Goal: Information Seeking & Learning: Learn about a topic

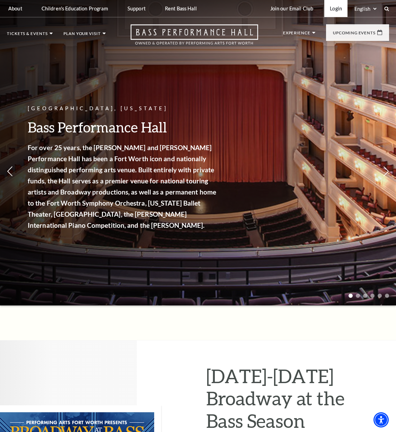
click at [340, 5] on link "Login" at bounding box center [335, 8] width 23 height 17
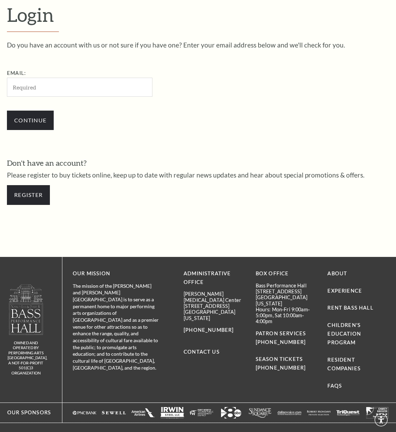
scroll to position [176, 0]
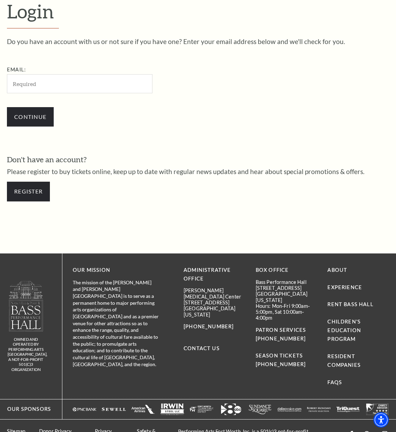
click at [104, 78] on input "Email:" at bounding box center [80, 83] width 146 height 19
type input "kdnorris@lovenorris.com"
click at [43, 120] on input "Continue" at bounding box center [30, 116] width 47 height 19
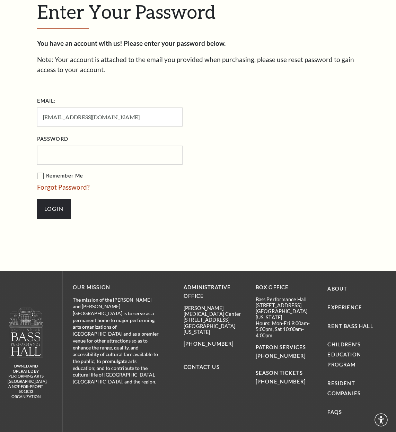
scroll to position [183, 0]
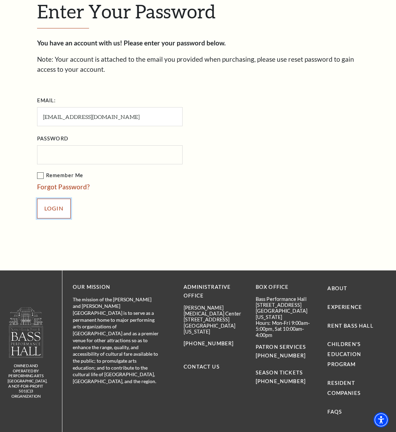
click at [46, 206] on input "Login" at bounding box center [54, 208] width 34 height 19
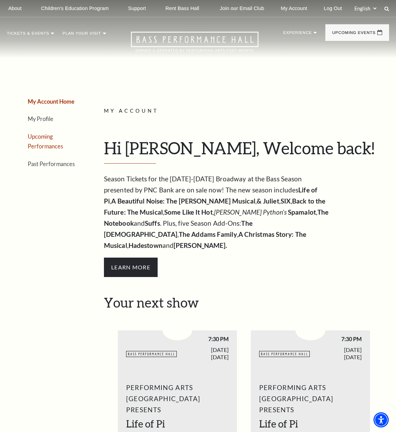
click at [42, 136] on link "Upcoming Performances" at bounding box center [45, 141] width 35 height 17
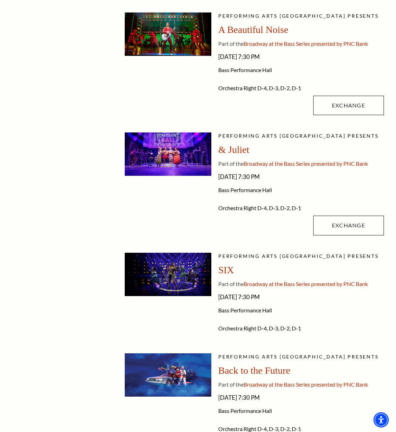
scroll to position [304, 0]
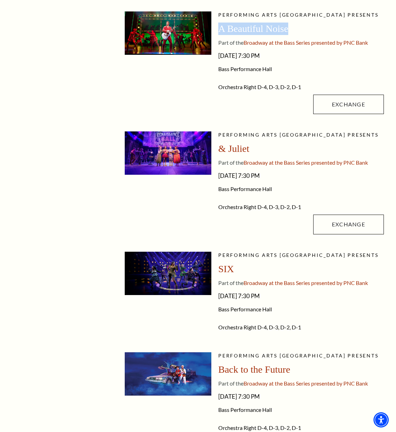
drag, startPoint x: 296, startPoint y: 29, endPoint x: 218, endPoint y: 30, distance: 78.0
click at [218, 30] on div "A Beautiful Noise" at bounding box center [301, 29] width 166 height 12
copy span "A Beautiful Noise"
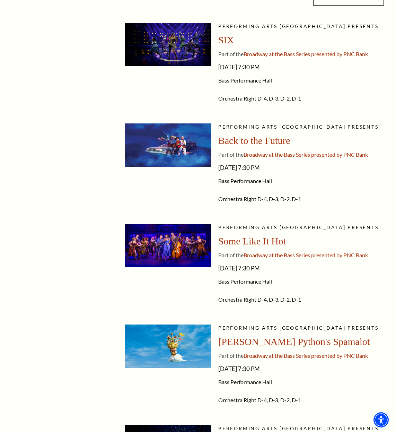
scroll to position [539, 0]
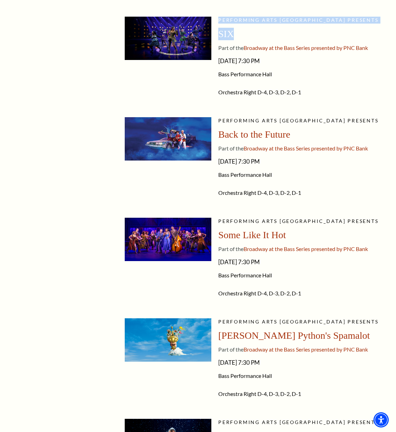
drag, startPoint x: 240, startPoint y: 33, endPoint x: 209, endPoint y: 33, distance: 30.5
click at [209, 33] on li "Performing Arts Fort Worth presents SIX Part of the Broadway at the Bass Series…" at bounding box center [254, 60] width 259 height 87
click at [232, 34] on span "SIX" at bounding box center [226, 33] width 16 height 11
drag, startPoint x: 242, startPoint y: 34, endPoint x: 218, endPoint y: 33, distance: 23.6
click at [218, 33] on li "Performing Arts Fort Worth presents SIX Part of the Broadway at the Bass Series…" at bounding box center [254, 60] width 259 height 87
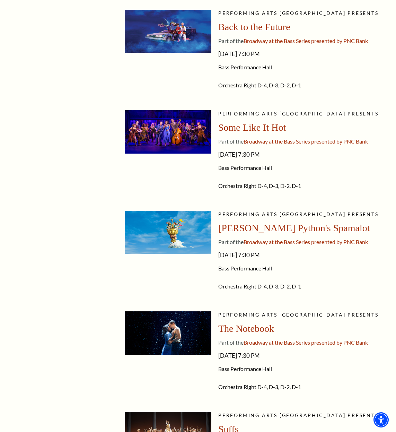
scroll to position [645, 0]
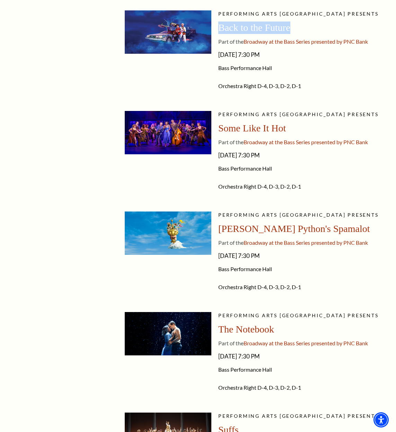
drag, startPoint x: 295, startPoint y: 30, endPoint x: 217, endPoint y: 31, distance: 77.6
click at [217, 31] on li "Performing Arts Fort Worth presents Back to the Future Part of the Broadway at …" at bounding box center [254, 53] width 259 height 87
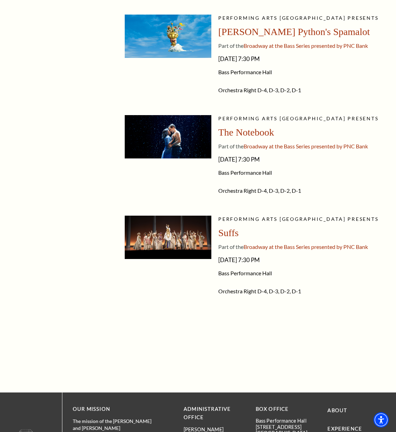
scroll to position [843, 0]
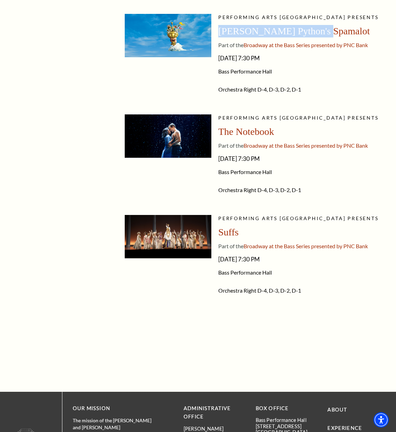
drag, startPoint x: 307, startPoint y: 29, endPoint x: 218, endPoint y: 30, distance: 89.4
click at [218, 30] on div "Monty Python's Spamalot" at bounding box center [301, 31] width 166 height 12
copy span "Monty Python's Spamalot"
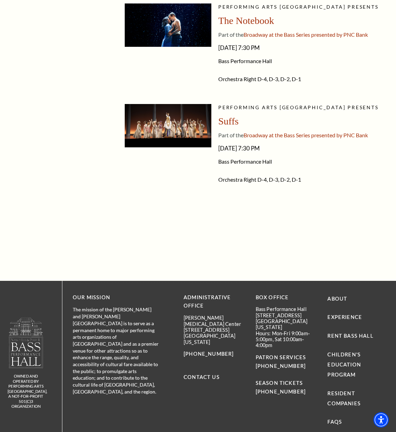
scroll to position [955, 0]
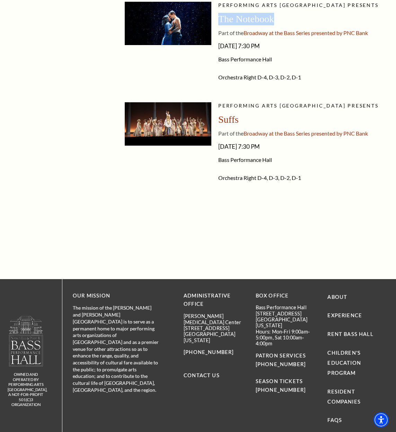
drag, startPoint x: 282, startPoint y: 20, endPoint x: 220, endPoint y: 20, distance: 62.4
click at [219, 20] on div "The Notebook" at bounding box center [301, 19] width 166 height 12
copy span "The Notebook"
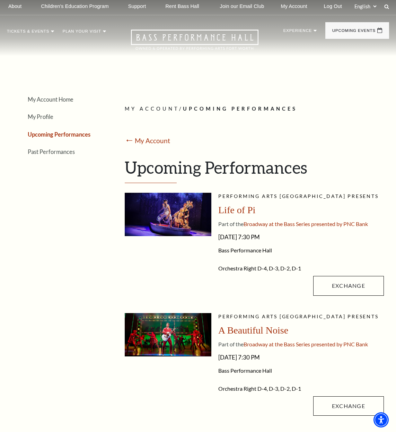
scroll to position [0, 0]
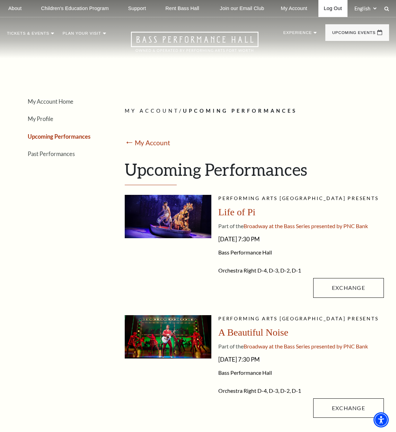
click at [333, 9] on link "Log Out" at bounding box center [332, 8] width 29 height 17
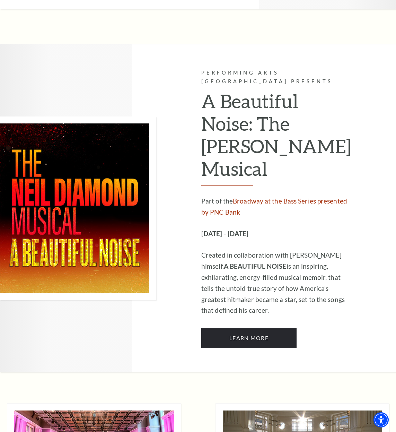
scroll to position [1967, 0]
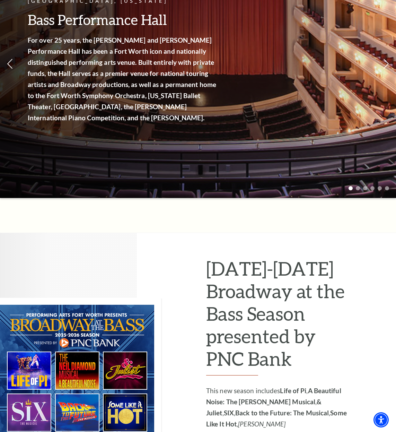
scroll to position [0, 0]
